Goal: Find contact information: Find contact information

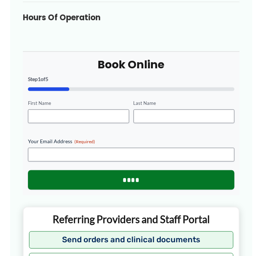
scroll to position [181, 0]
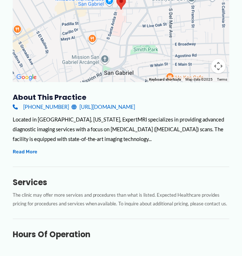
click at [121, 107] on link "[URL][DOMAIN_NAME]" at bounding box center [102, 107] width 63 height 10
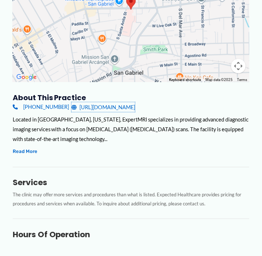
scroll to position [0, 0]
